Goal: Task Accomplishment & Management: Complete application form

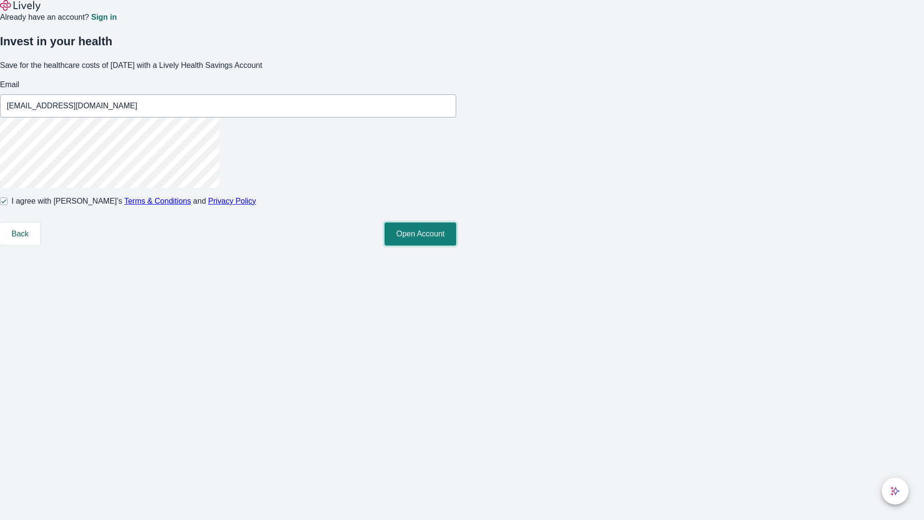
click at [456, 246] on button "Open Account" at bounding box center [421, 233] width 72 height 23
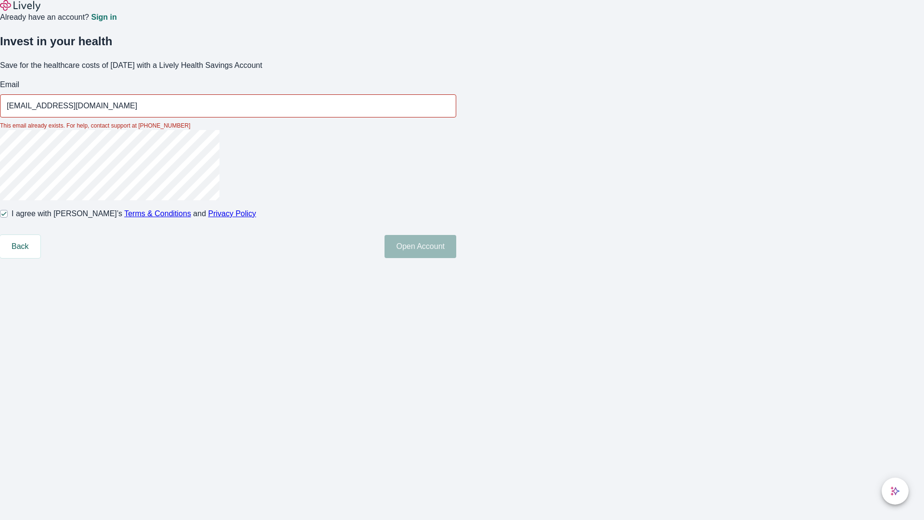
type input "[EMAIL_ADDRESS][DOMAIN_NAME]"
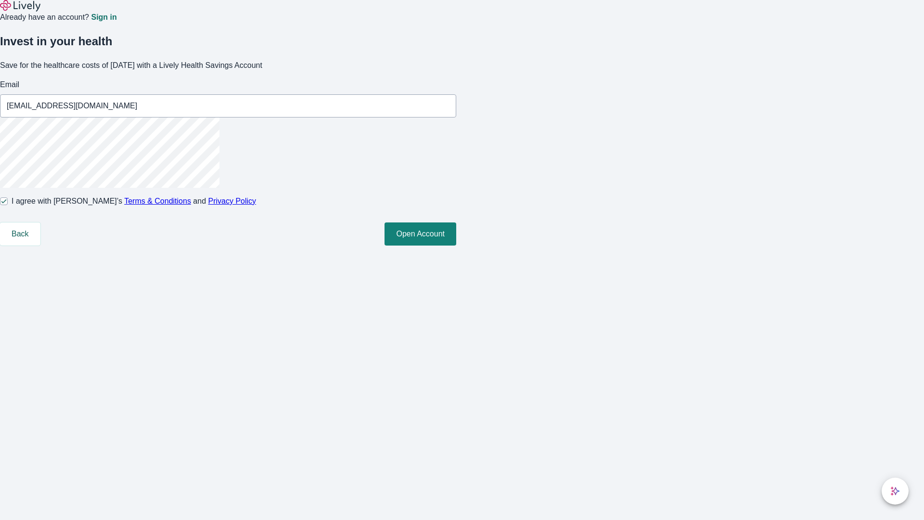
click at [8, 205] on input "I agree with Lively’s Terms & Conditions and Privacy Policy" at bounding box center [4, 201] width 8 height 8
checkbox input "false"
type input "[PERSON_NAME][EMAIL_ADDRESS][DOMAIN_NAME]"
click at [8, 205] on input "I agree with Lively’s Terms & Conditions and Privacy Policy" at bounding box center [4, 201] width 8 height 8
checkbox input "true"
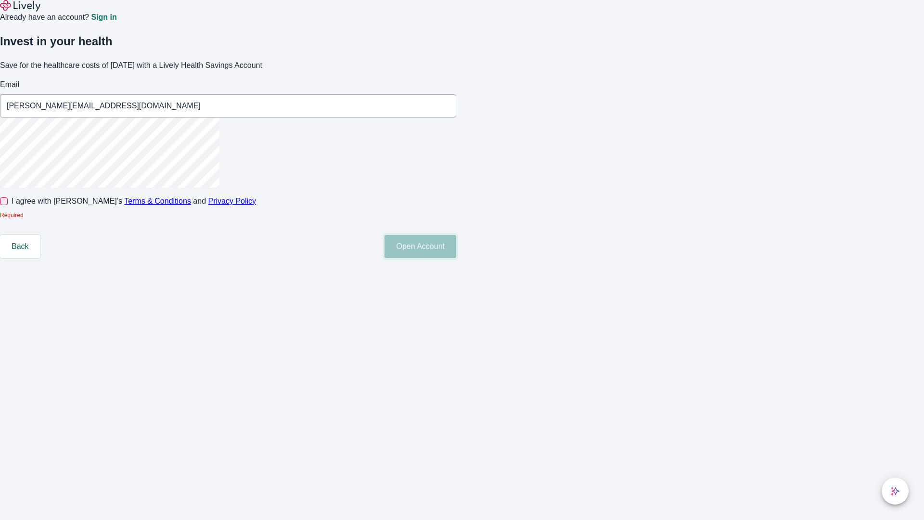
click at [456, 258] on button "Open Account" at bounding box center [421, 246] width 72 height 23
